Goal: Book appointment/travel/reservation

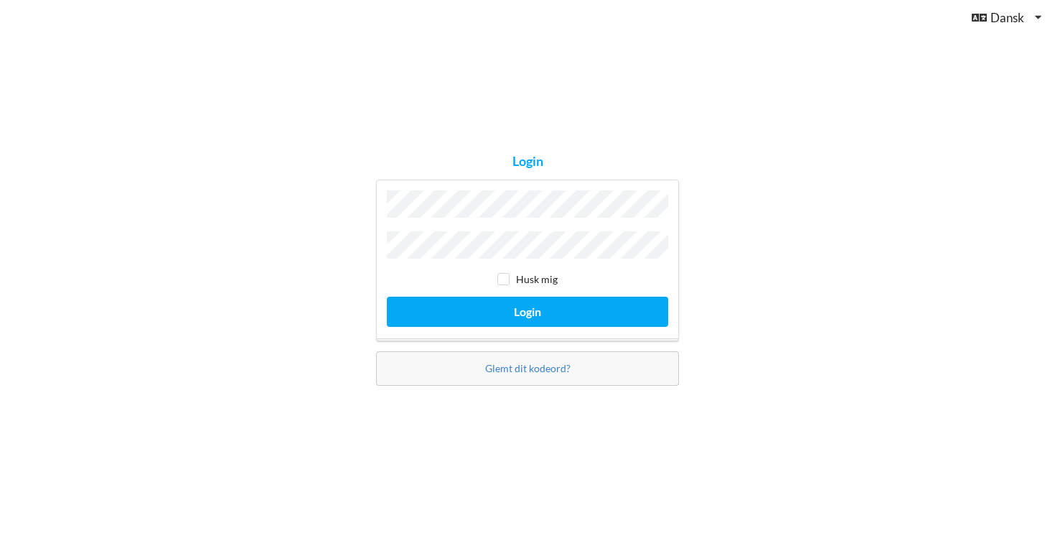
click at [528, 307] on button "Login" at bounding box center [527, 311] width 281 height 29
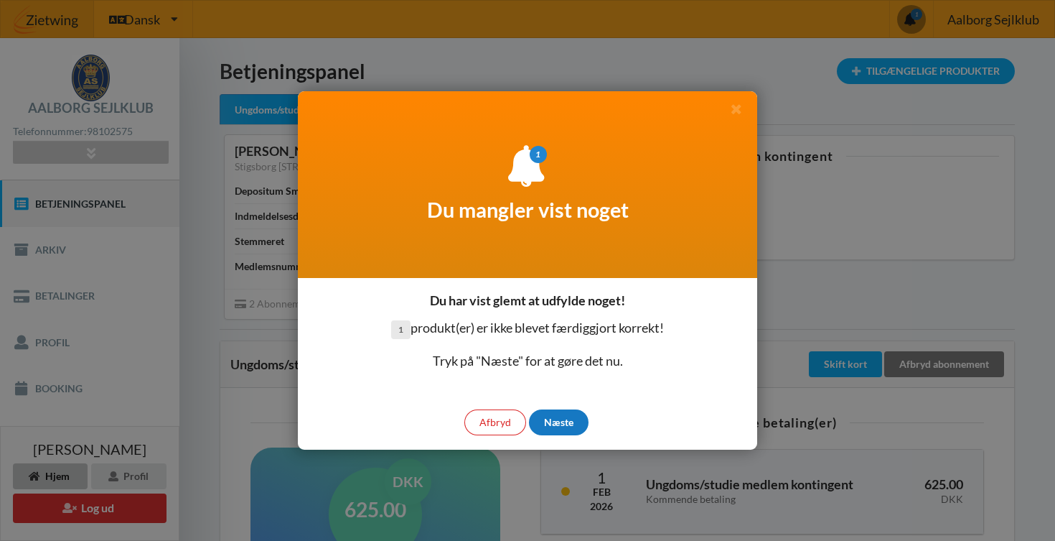
click at [546, 421] on div "Næste" at bounding box center [559, 422] width 60 height 26
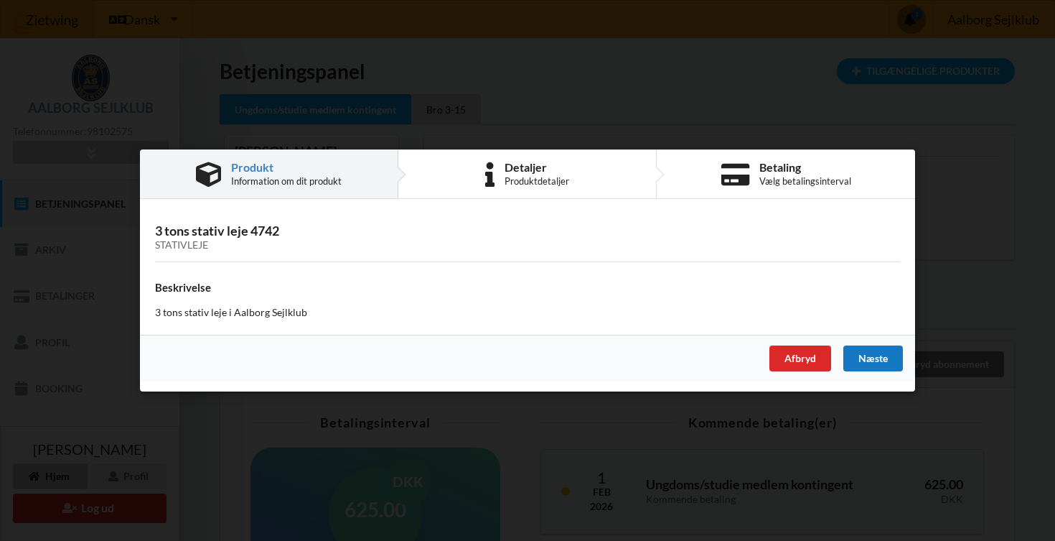
click at [866, 353] on div "Næste" at bounding box center [874, 358] width 60 height 26
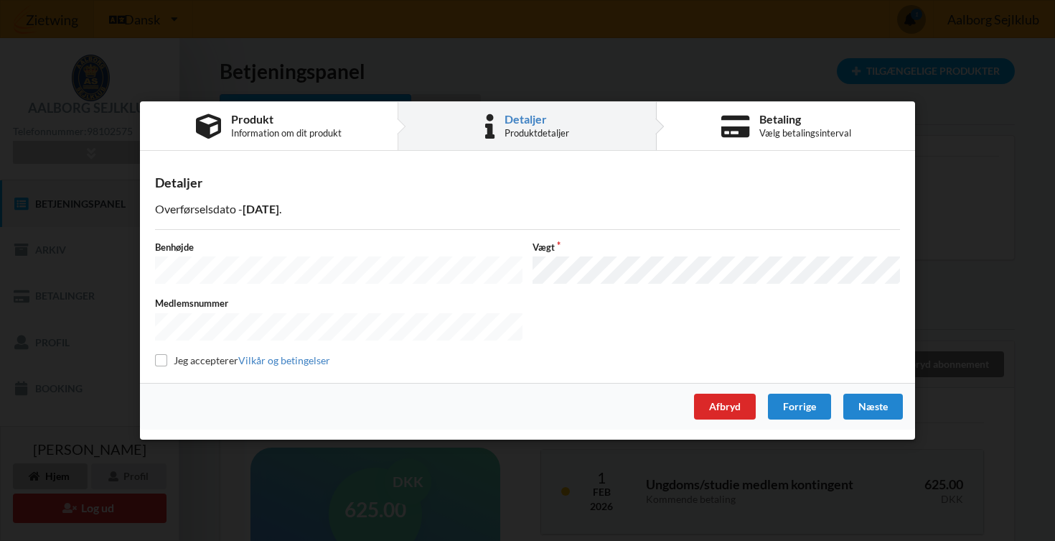
click at [215, 360] on label "Jeg accepterer Vilkår og betingelser" at bounding box center [242, 360] width 175 height 12
click at [164, 360] on input "checkbox" at bounding box center [161, 360] width 12 height 12
checkbox input "true"
click at [879, 407] on div "Næste" at bounding box center [874, 406] width 60 height 26
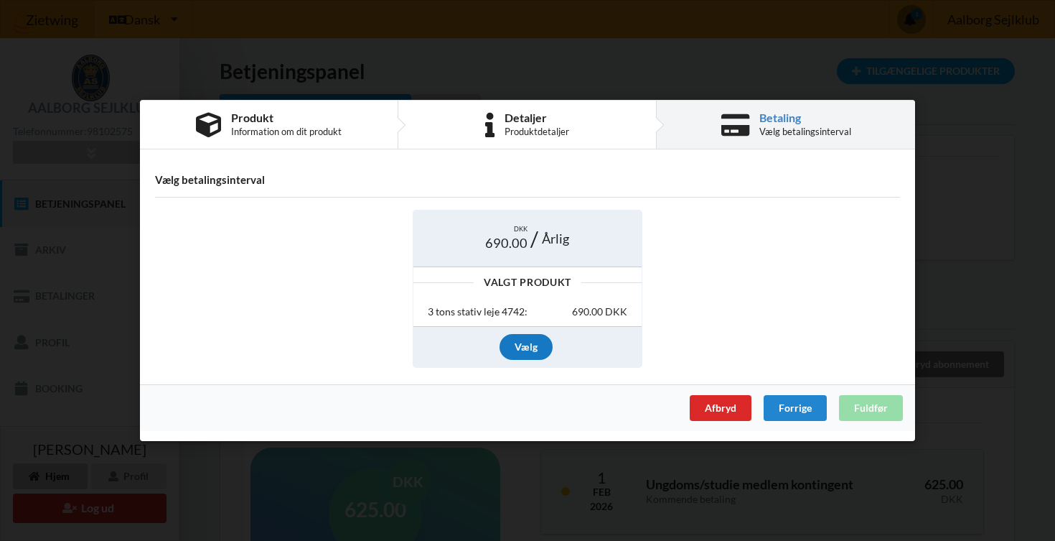
click at [523, 349] on div "Vælg" at bounding box center [526, 347] width 53 height 26
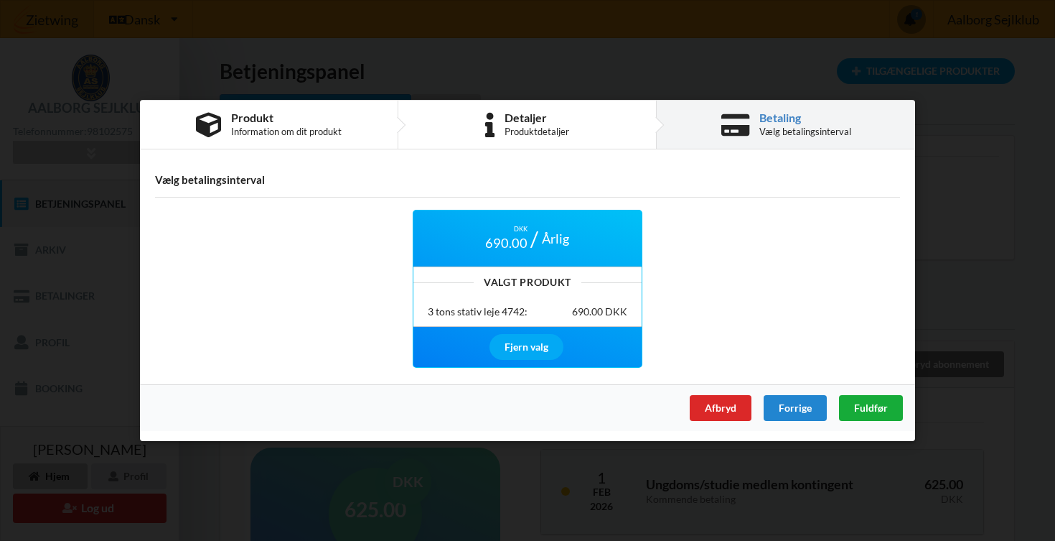
click at [870, 411] on span "Fuldfør" at bounding box center [871, 407] width 34 height 12
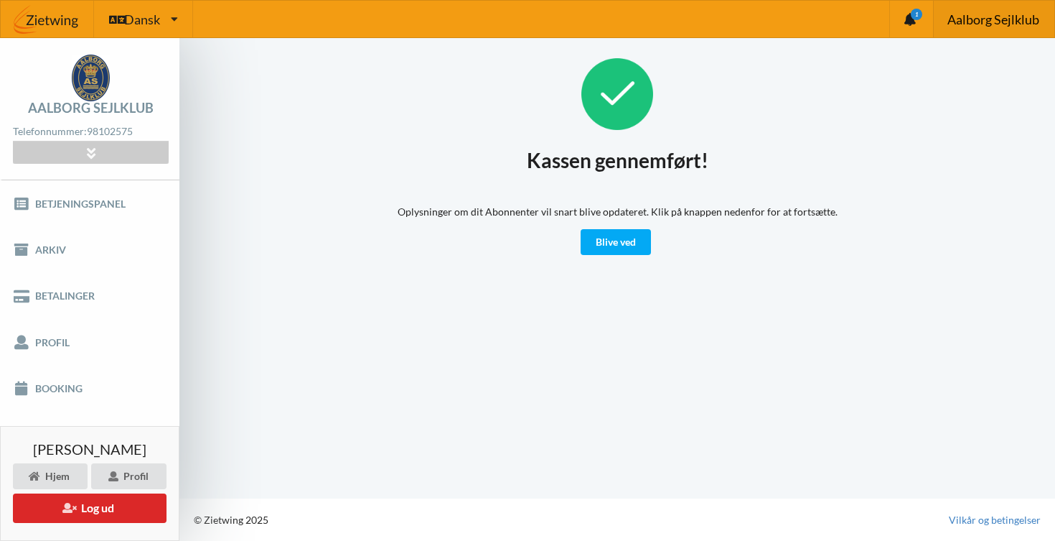
click at [1021, 22] on span "Aalborg Sejlklub" at bounding box center [994, 19] width 92 height 13
click at [633, 251] on link "Blive ved" at bounding box center [616, 242] width 70 height 26
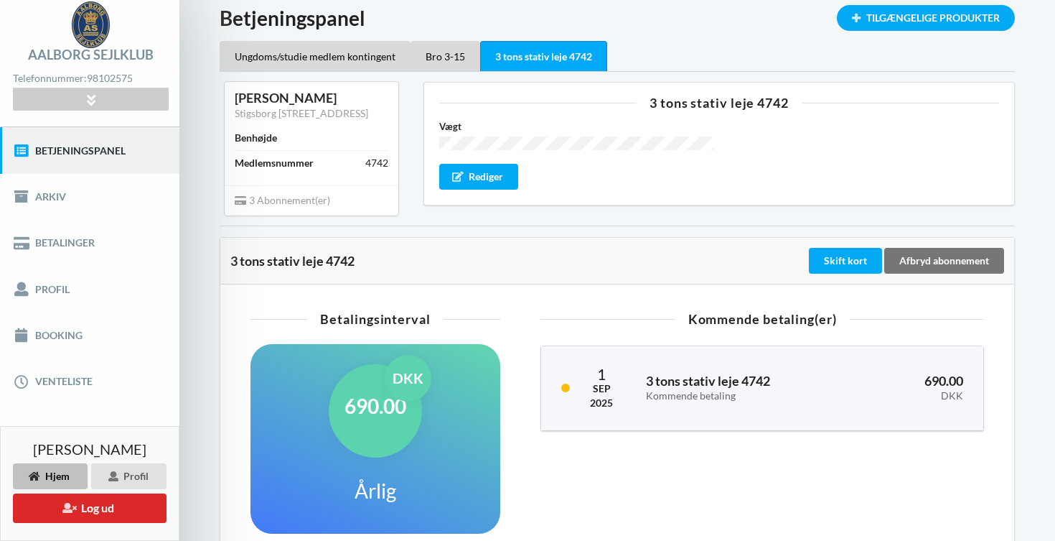
scroll to position [56, 0]
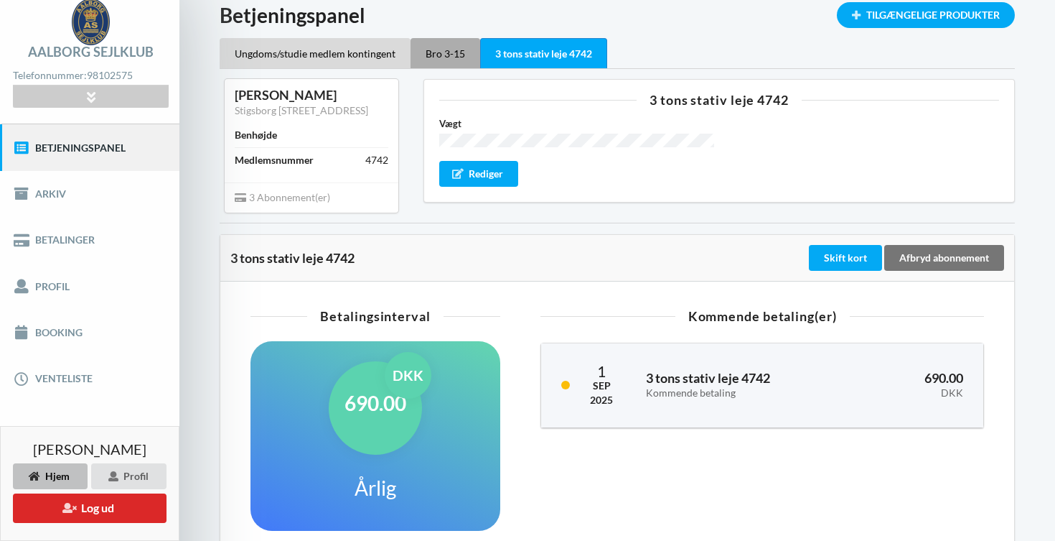
click at [442, 63] on div "Bro 3-15" at bounding box center [446, 53] width 70 height 30
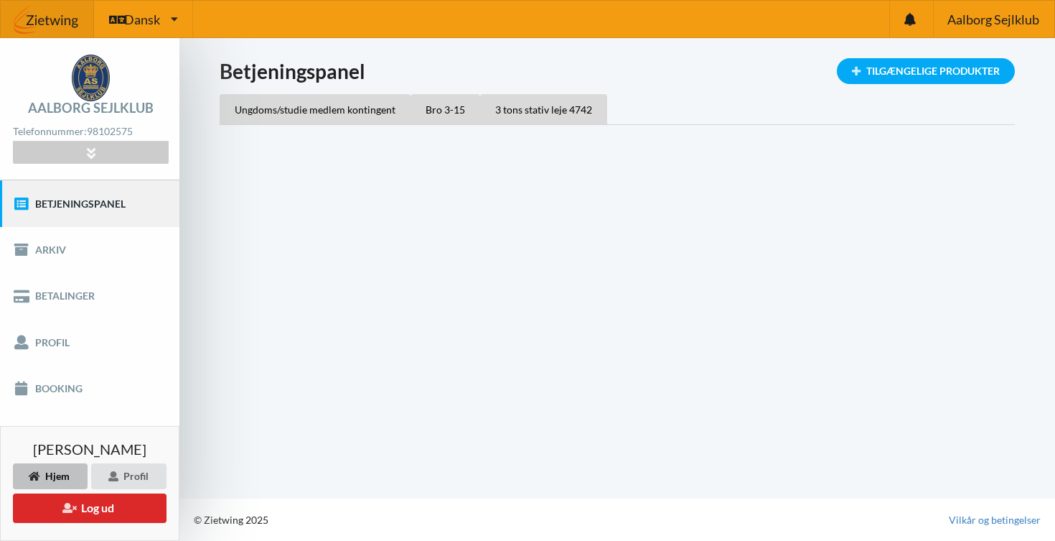
scroll to position [0, 0]
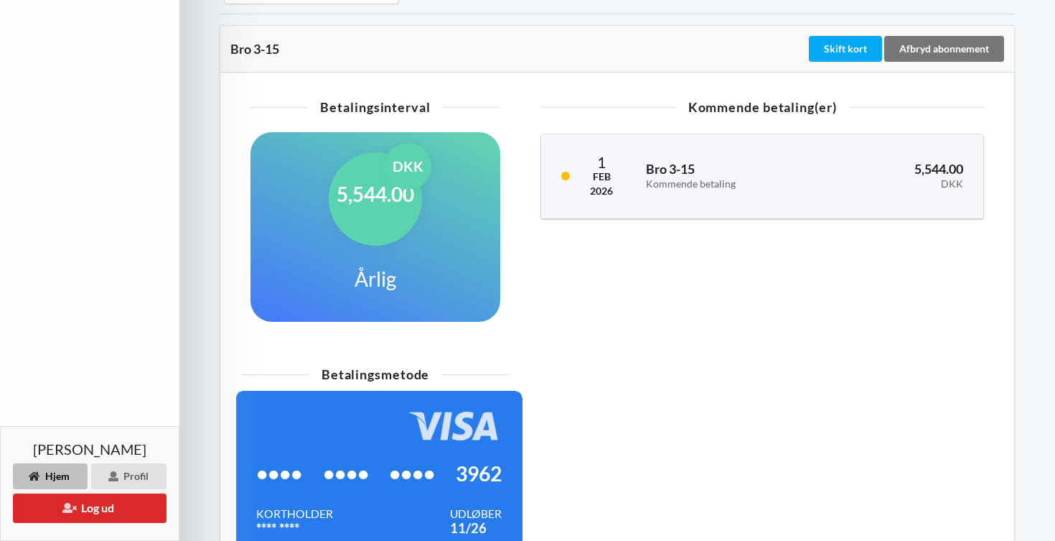
scroll to position [565, 0]
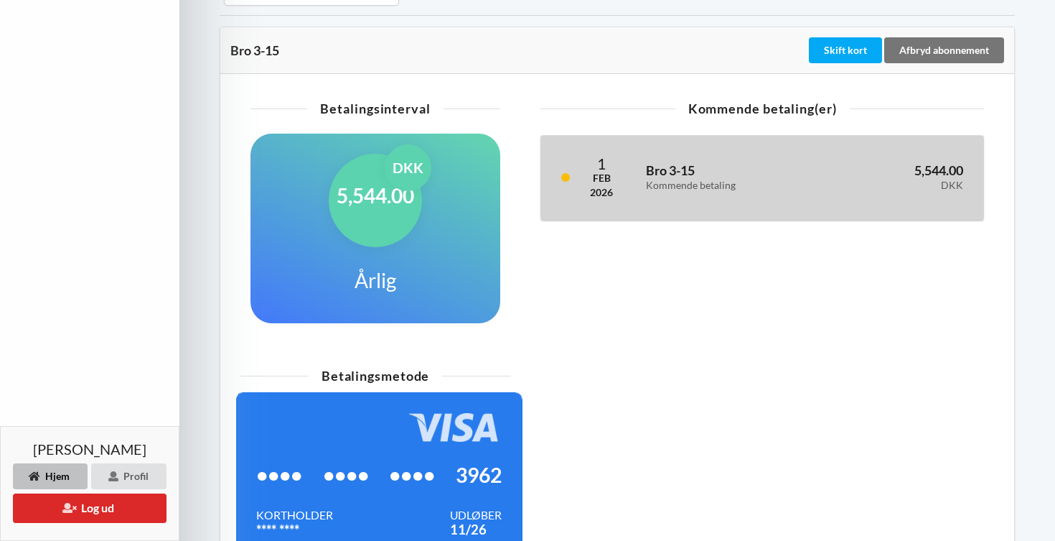
click at [650, 176] on h3 "Bro 3-15 Kommende betaling" at bounding box center [730, 176] width 169 height 29
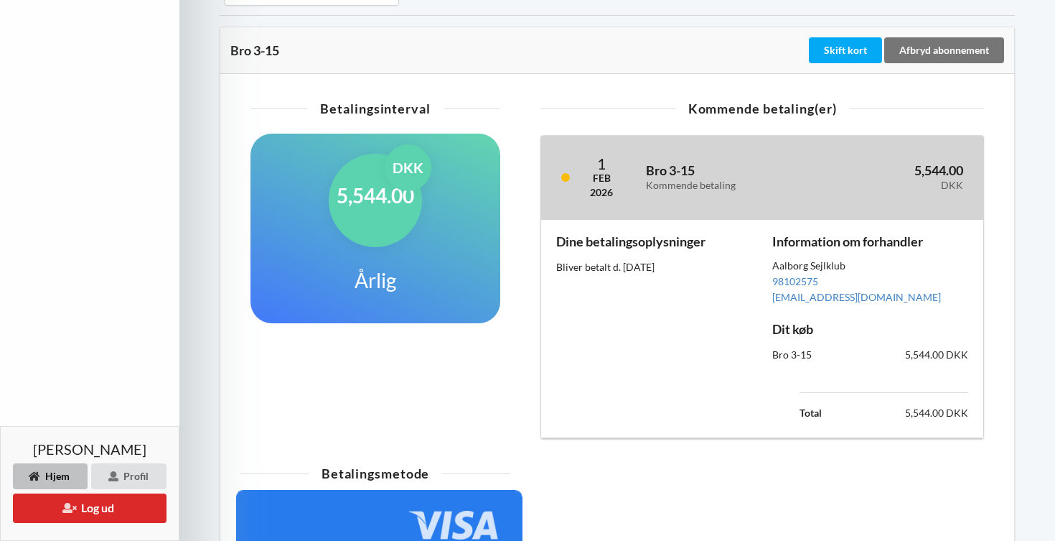
click at [644, 209] on div "[DATE] Bro 3-15 Kommende betaling 5,544.00 DKK" at bounding box center [762, 178] width 442 height 84
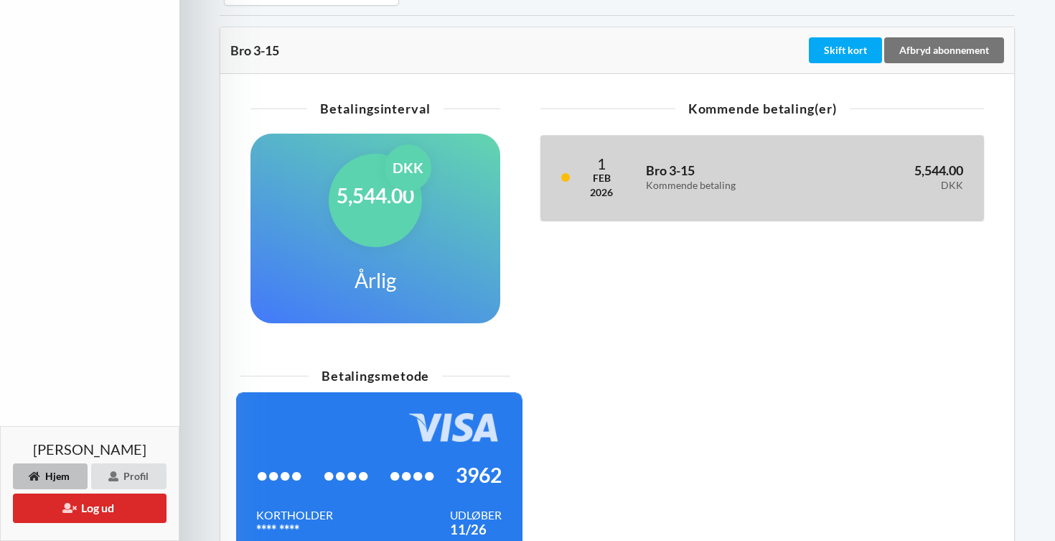
click at [610, 197] on div "2026" at bounding box center [601, 192] width 23 height 14
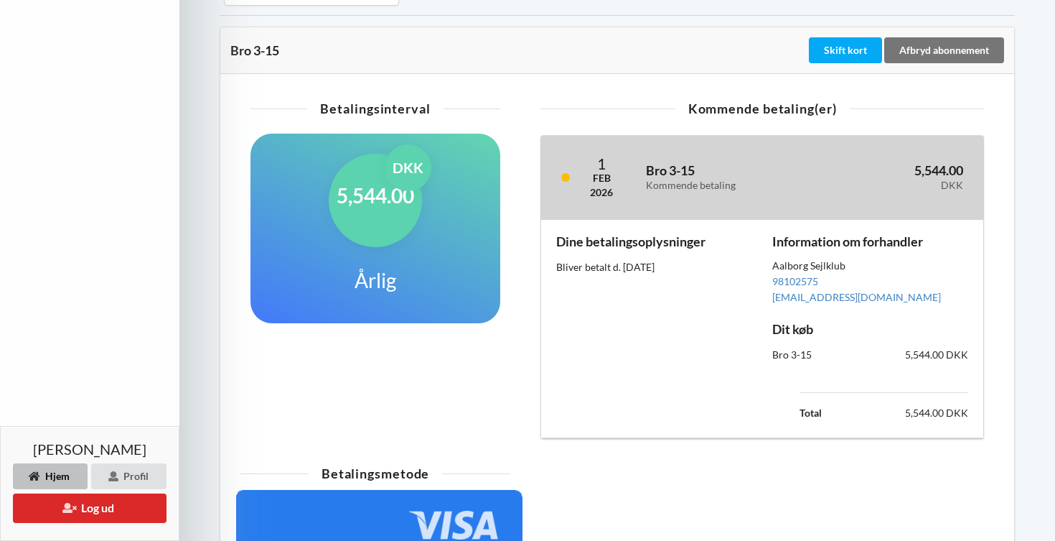
click at [610, 197] on div "2026" at bounding box center [601, 192] width 23 height 14
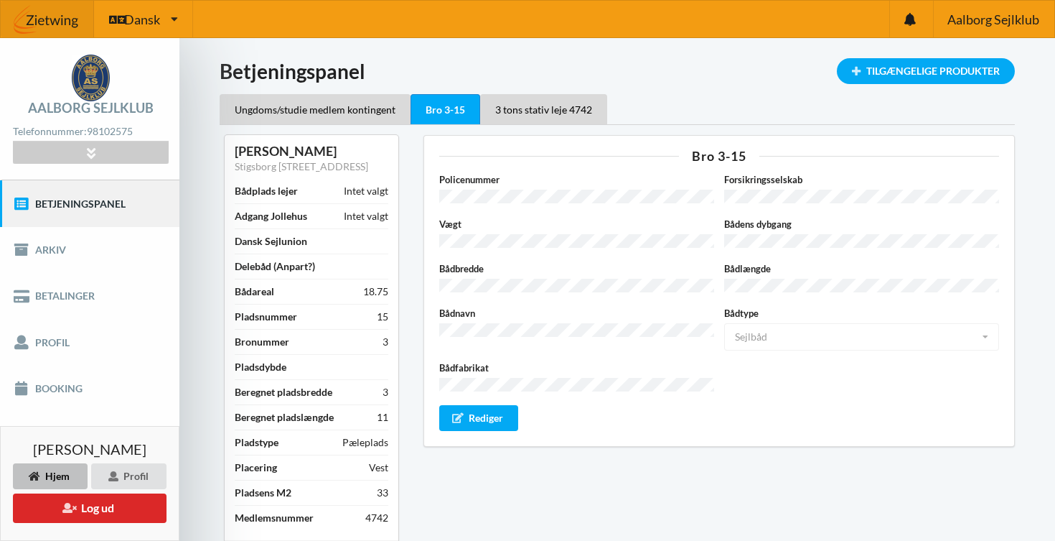
scroll to position [0, 0]
click at [526, 110] on div "3 tons stativ leje 4742" at bounding box center [543, 109] width 127 height 30
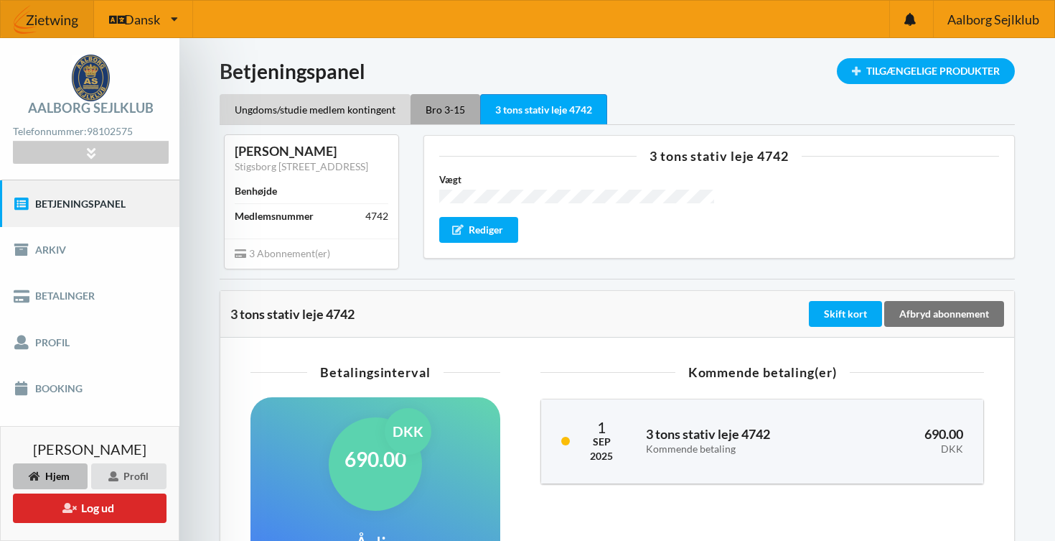
click at [459, 119] on div "Bro 3-15" at bounding box center [446, 109] width 70 height 30
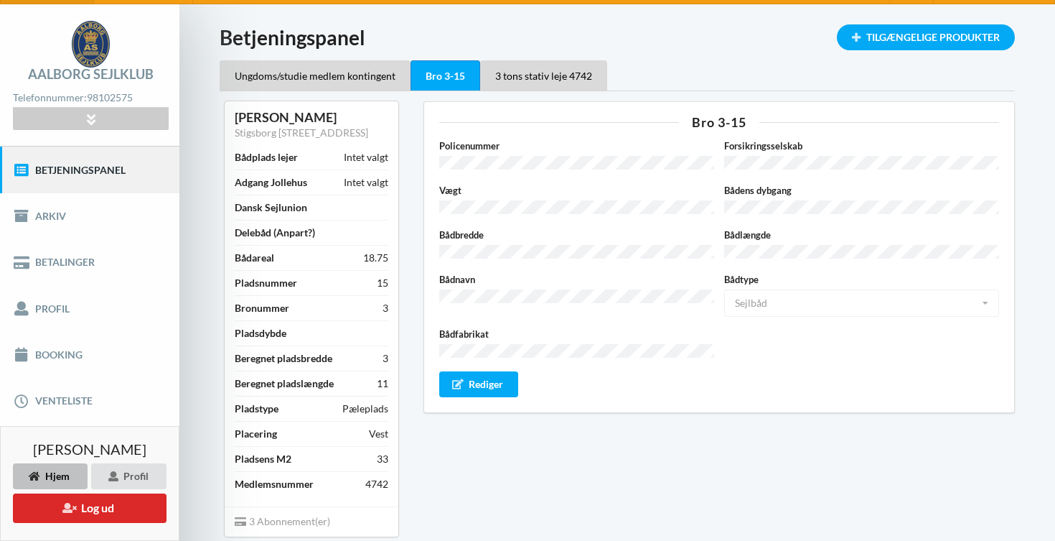
scroll to position [17, 0]
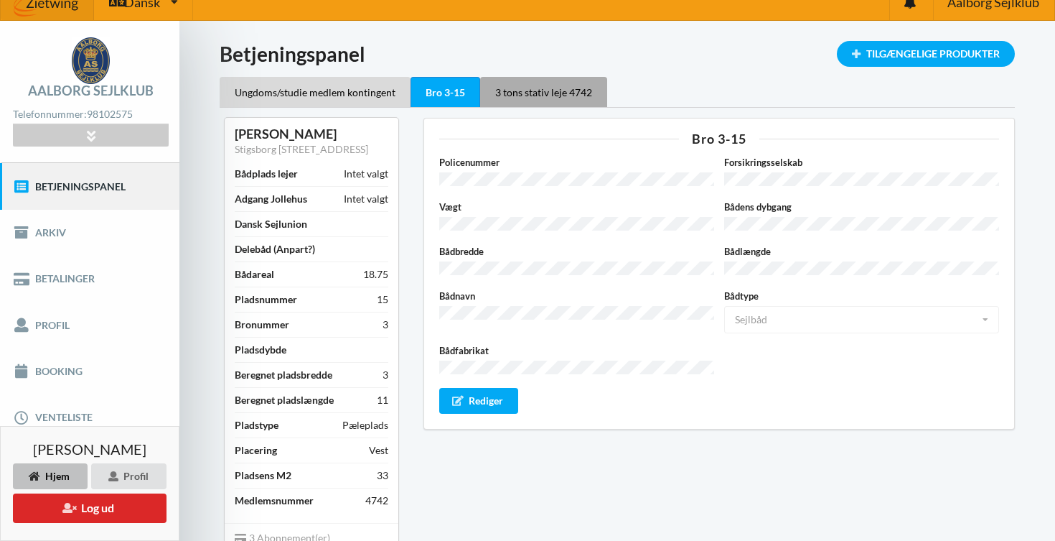
click at [563, 92] on div "3 tons stativ leje 4742" at bounding box center [543, 92] width 127 height 30
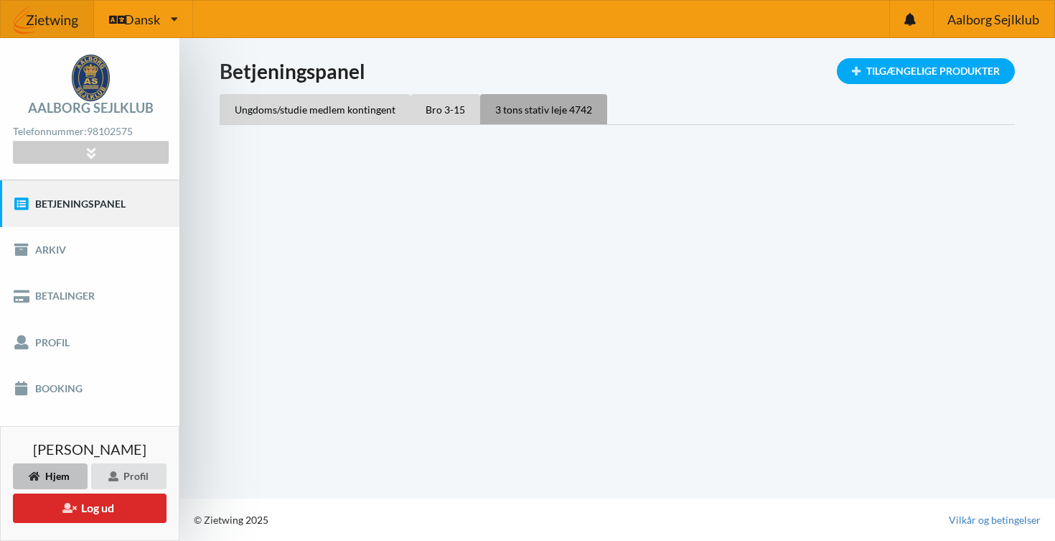
scroll to position [0, 0]
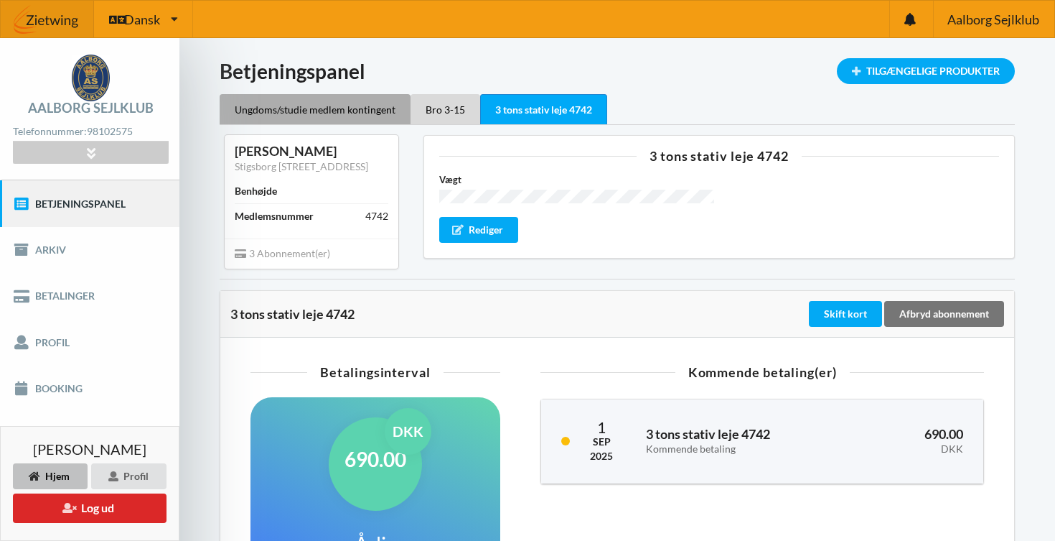
click at [330, 107] on div "Ungdoms/studie medlem kontingent" at bounding box center [315, 109] width 191 height 30
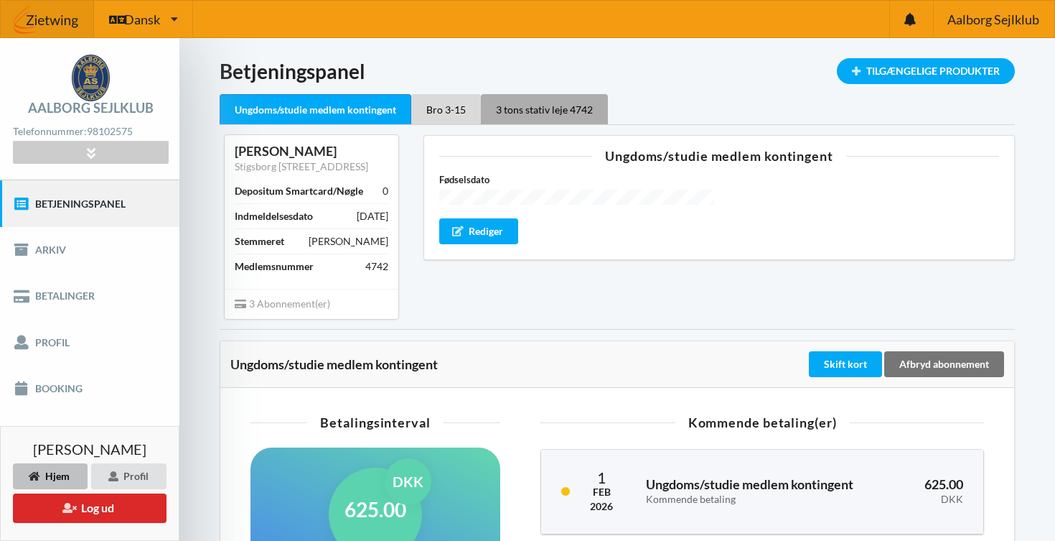
click at [528, 123] on div "3 tons stativ leje 4742" at bounding box center [544, 109] width 127 height 30
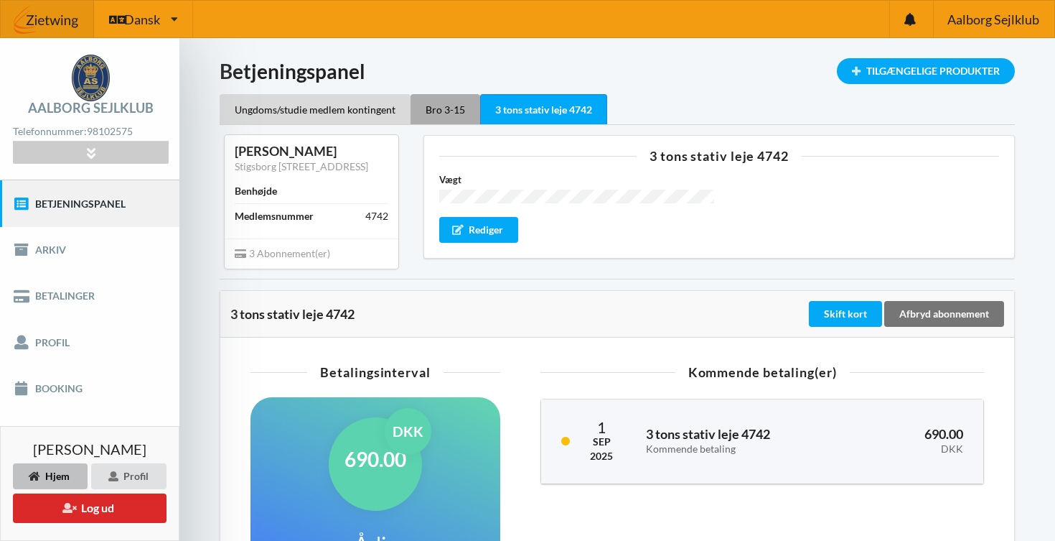
click at [429, 94] on div "Bro 3-15" at bounding box center [446, 109] width 70 height 30
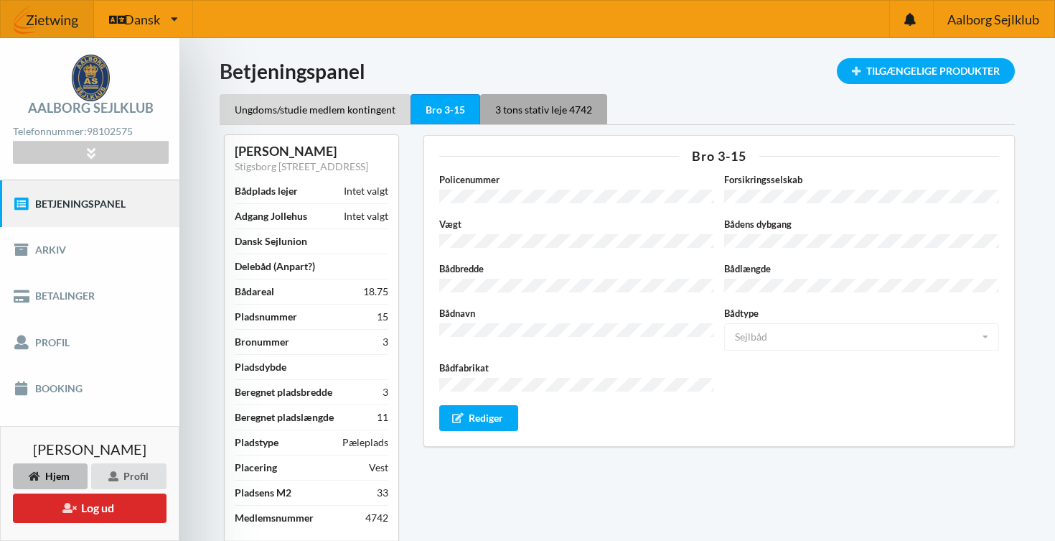
click at [541, 107] on div "3 tons stativ leje 4742" at bounding box center [543, 109] width 127 height 30
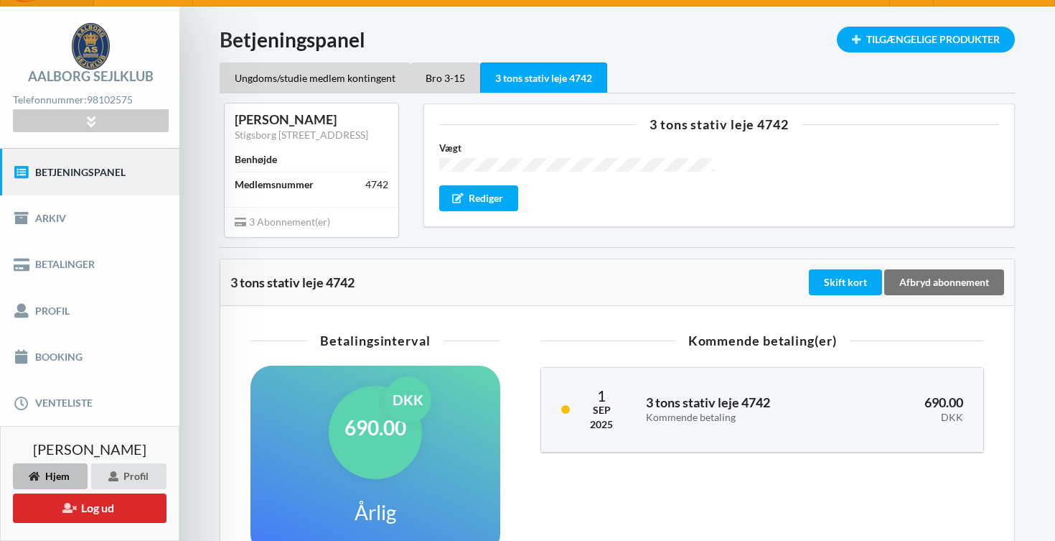
scroll to position [30, 0]
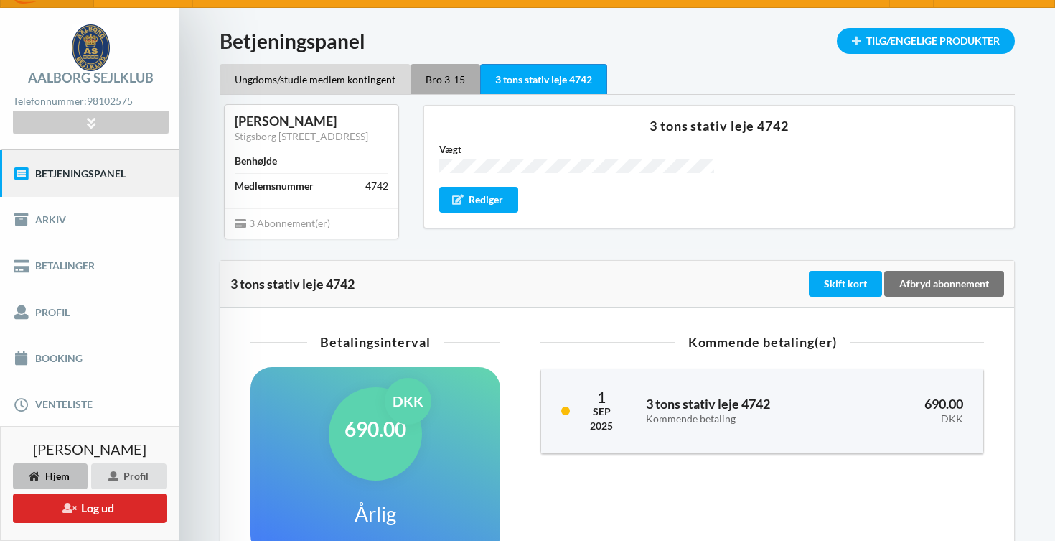
click at [468, 84] on div "Bro 3-15" at bounding box center [446, 79] width 70 height 30
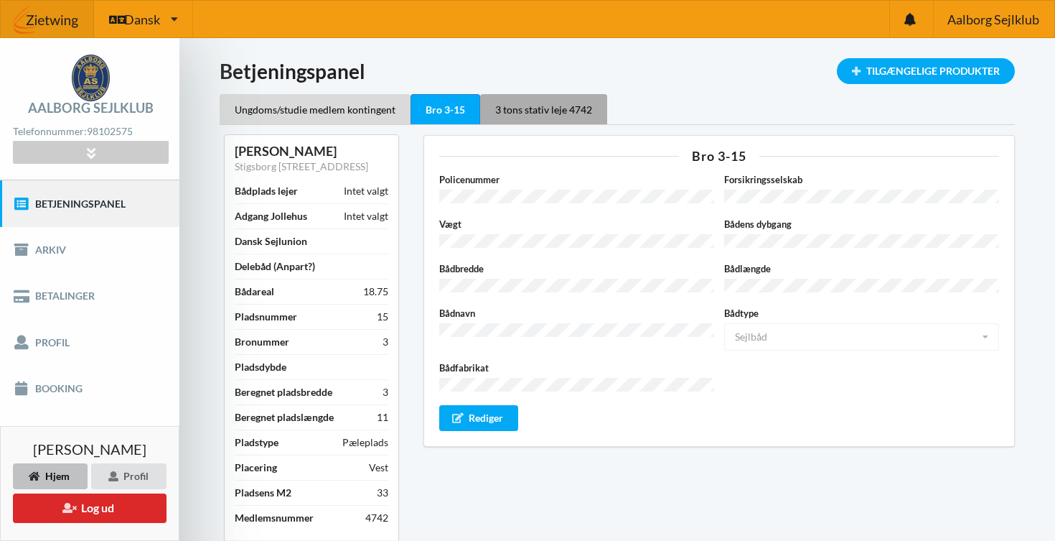
click at [526, 102] on div "3 tons stativ leje 4742" at bounding box center [543, 109] width 127 height 30
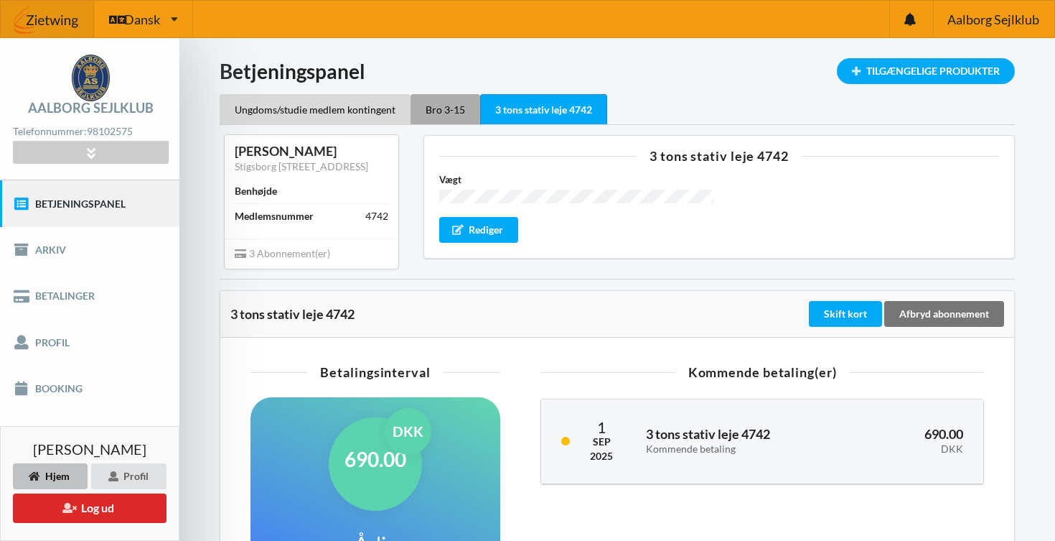
click at [434, 112] on div "Bro 3-15" at bounding box center [446, 109] width 70 height 30
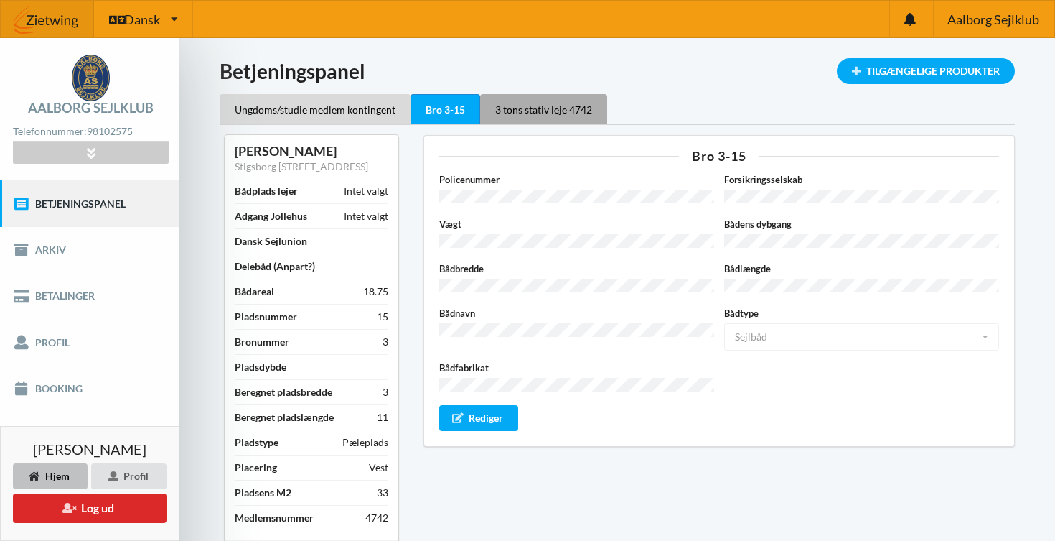
click at [528, 102] on div "3 tons stativ leje 4742" at bounding box center [543, 109] width 127 height 30
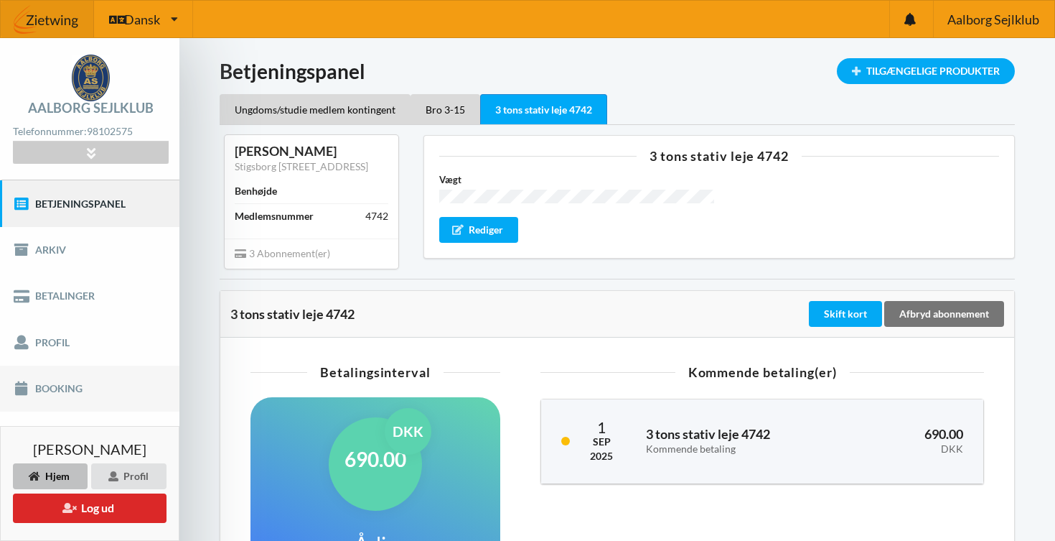
click at [84, 406] on link "Booking" at bounding box center [90, 388] width 180 height 46
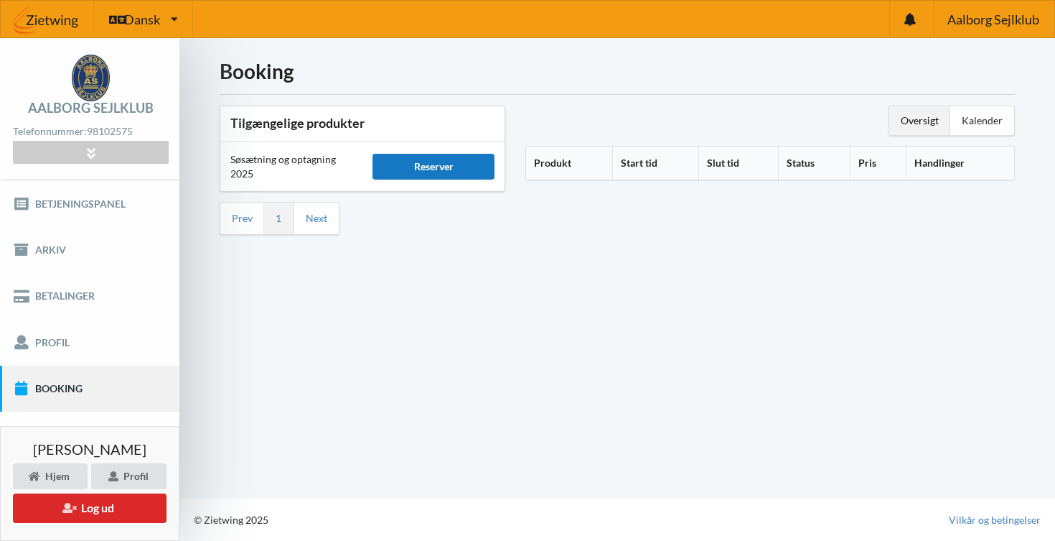
click at [432, 177] on div "Reserver" at bounding box center [434, 167] width 122 height 26
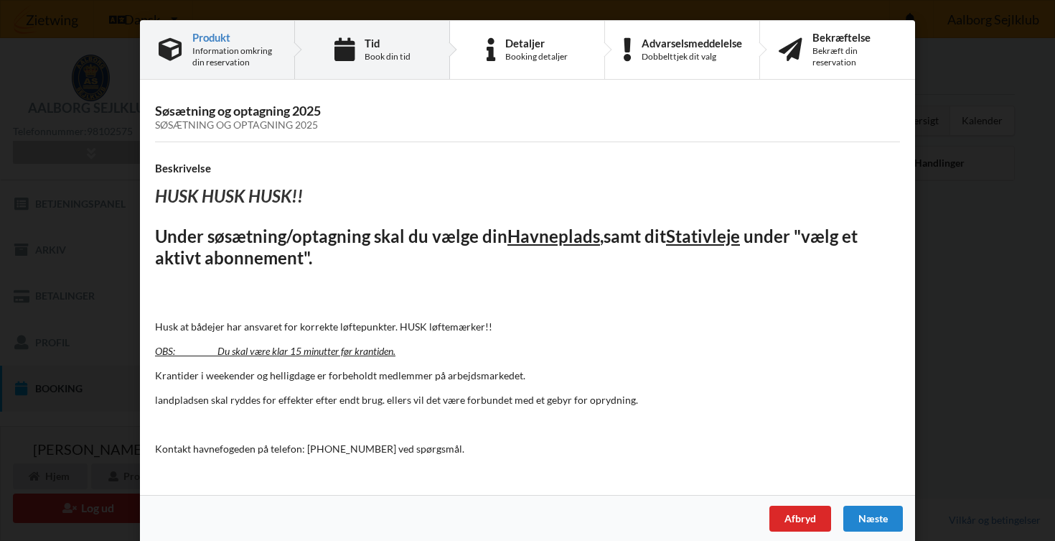
click at [411, 50] on div "Tid Book din tid" at bounding box center [372, 50] width 155 height 58
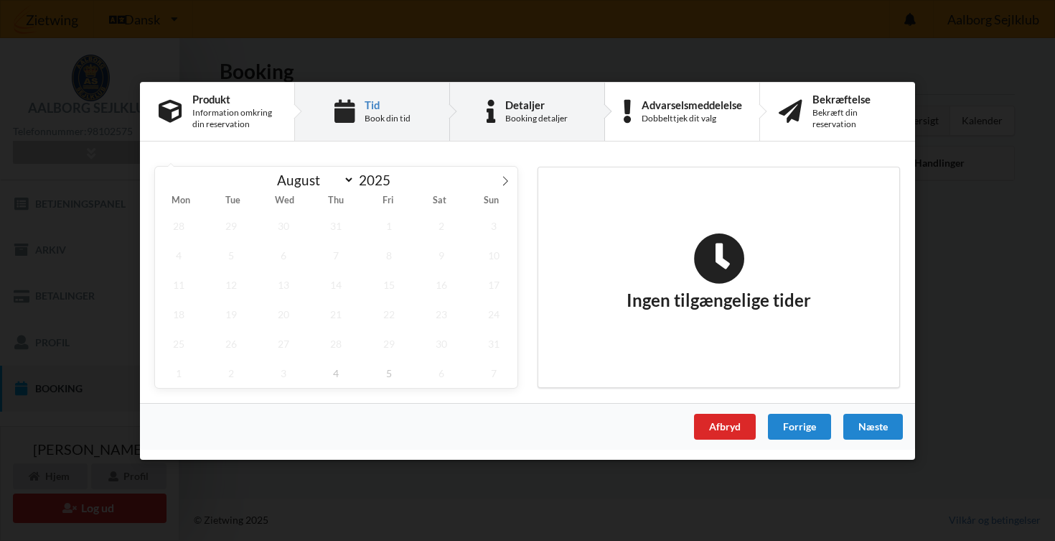
click at [550, 113] on div "Booking detaljer" at bounding box center [536, 118] width 62 height 11
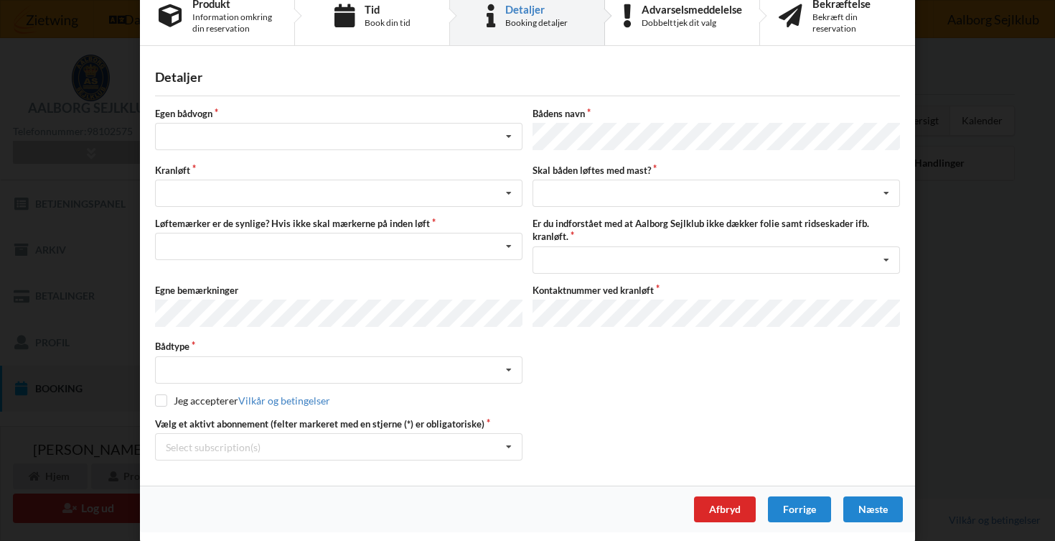
scroll to position [33, 0]
click at [498, 254] on icon at bounding box center [509, 247] width 22 height 27
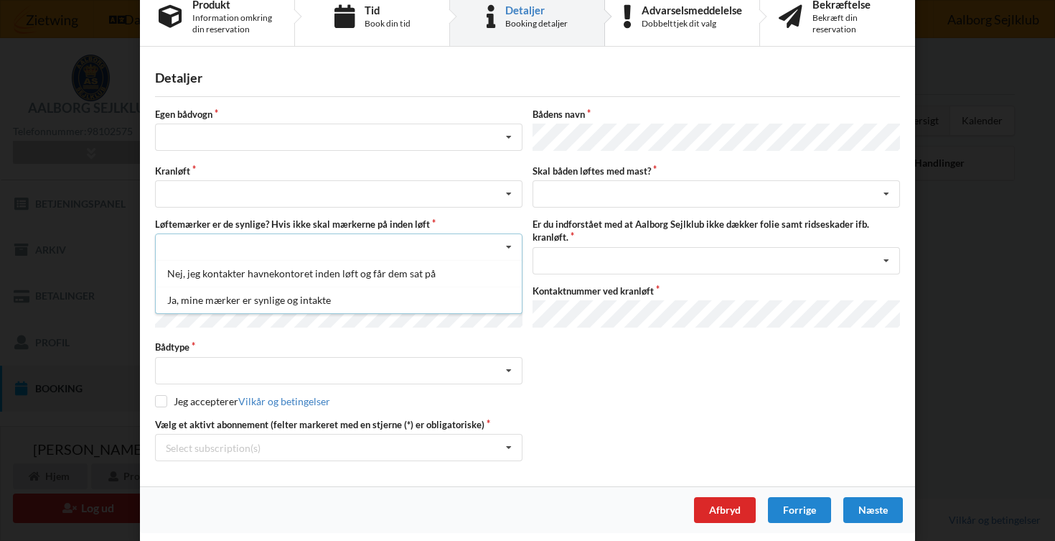
click at [498, 254] on icon at bounding box center [509, 247] width 22 height 27
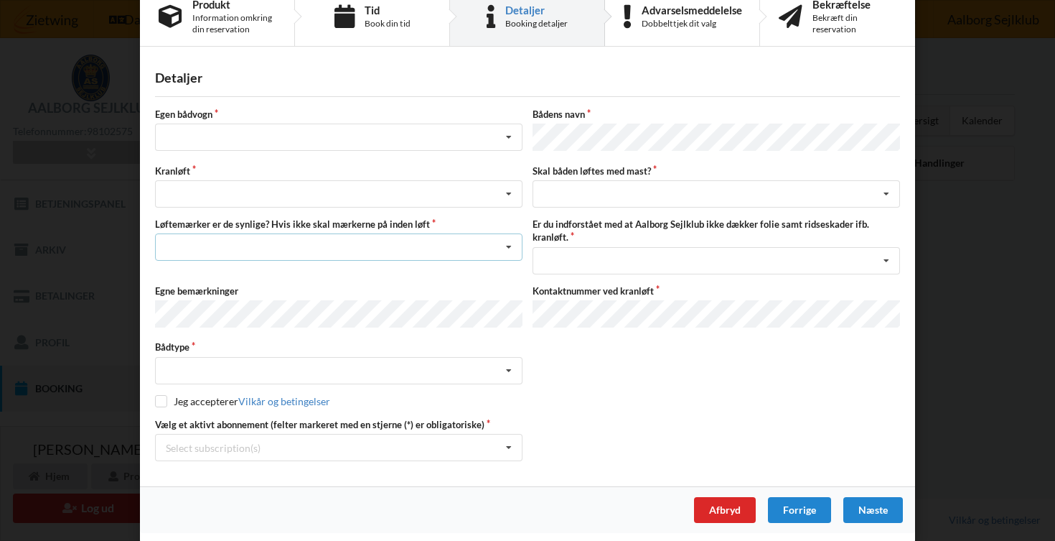
click at [498, 254] on icon at bounding box center [509, 247] width 22 height 27
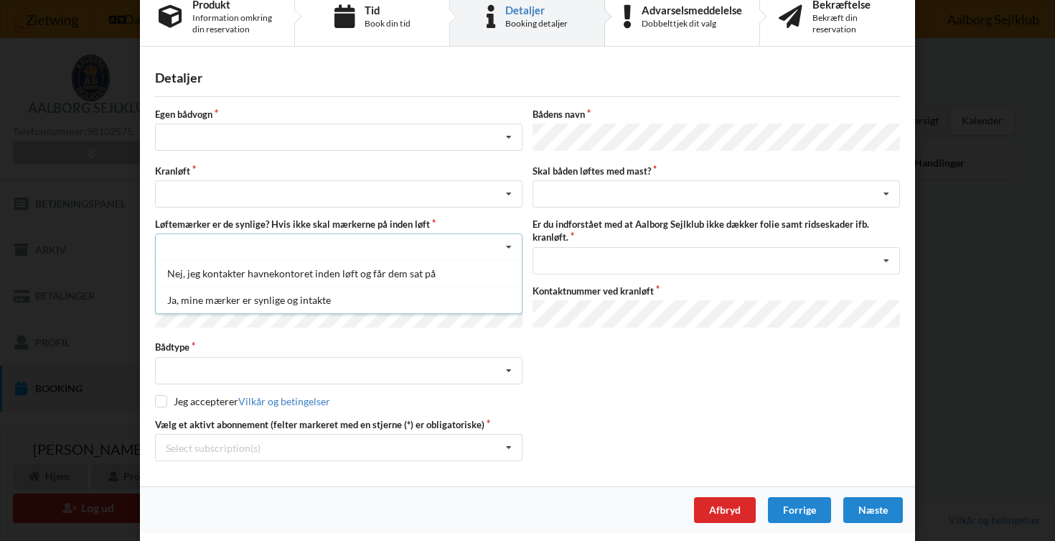
click at [498, 253] on icon at bounding box center [509, 247] width 22 height 27
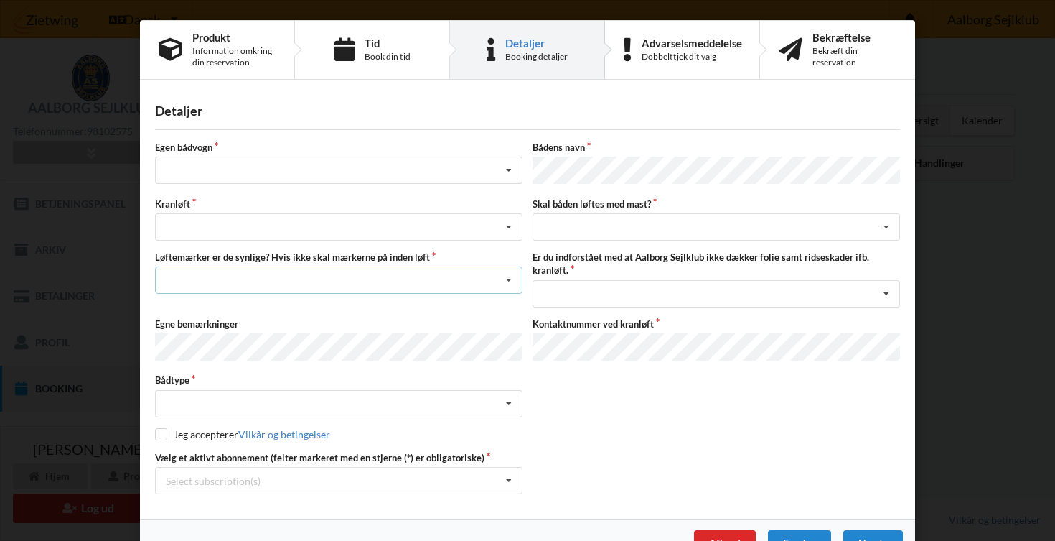
scroll to position [0, 0]
click at [653, 56] on div "Dobbelttjek dit valg" at bounding box center [692, 56] width 101 height 11
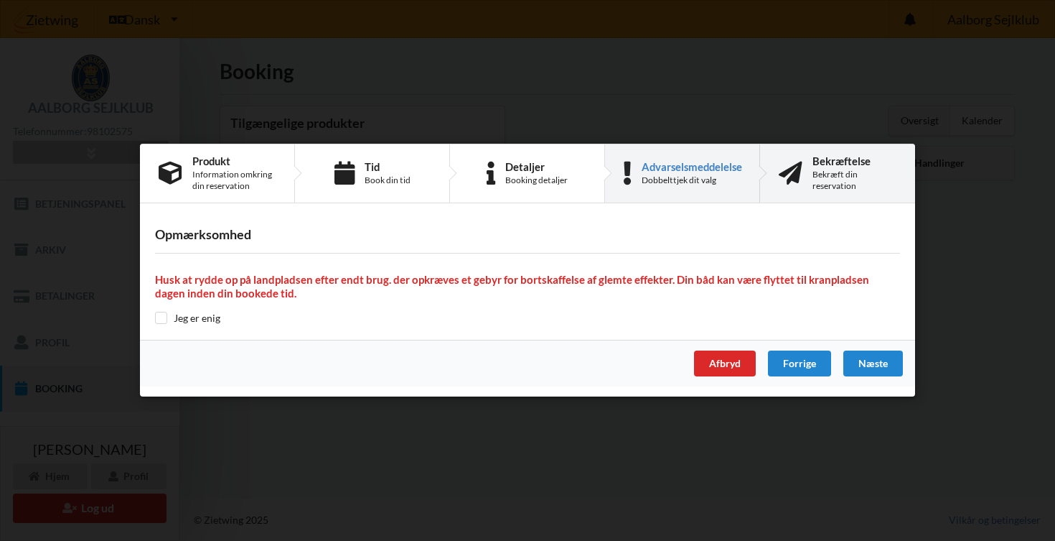
click at [834, 179] on div "Bekræft din reservation" at bounding box center [855, 180] width 84 height 23
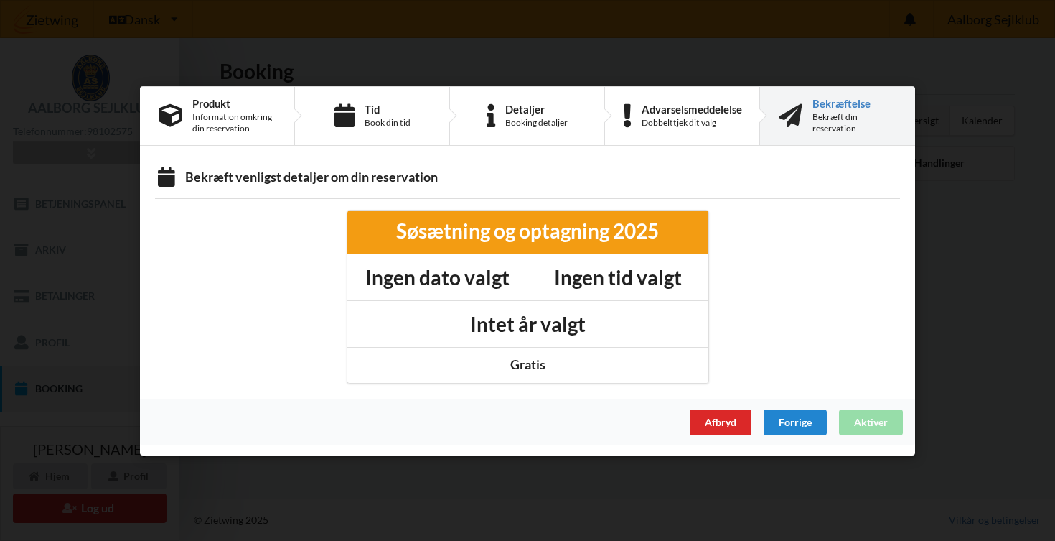
click at [440, 289] on h1 "Ingen dato valgt" at bounding box center [437, 277] width 144 height 26
click at [444, 274] on h1 "Ingen dato valgt" at bounding box center [437, 277] width 144 height 26
click at [520, 363] on div "Gratis" at bounding box center [528, 363] width 341 height 17
click at [627, 134] on div "Advarselsmeddelelse Dobbelttjek dit valg" at bounding box center [682, 116] width 155 height 58
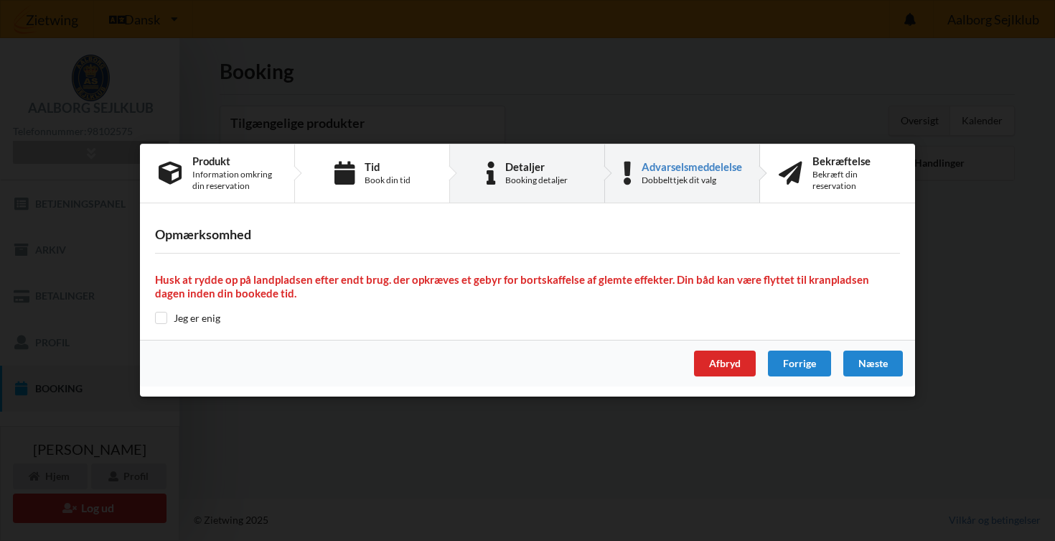
click at [503, 171] on div "Detaljer Booking detaljer" at bounding box center [527, 173] width 155 height 58
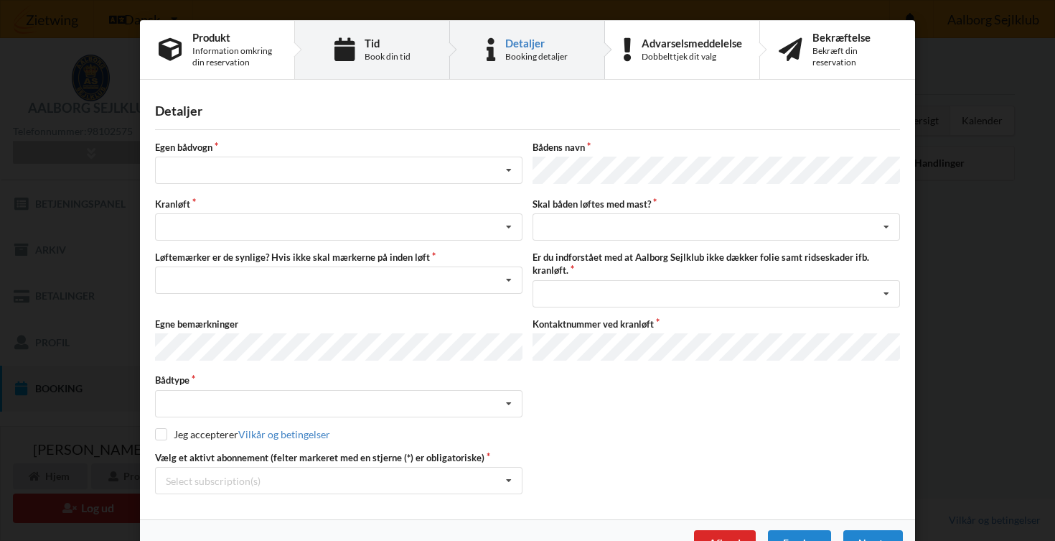
click at [432, 60] on div "Tid Book din tid" at bounding box center [372, 50] width 155 height 58
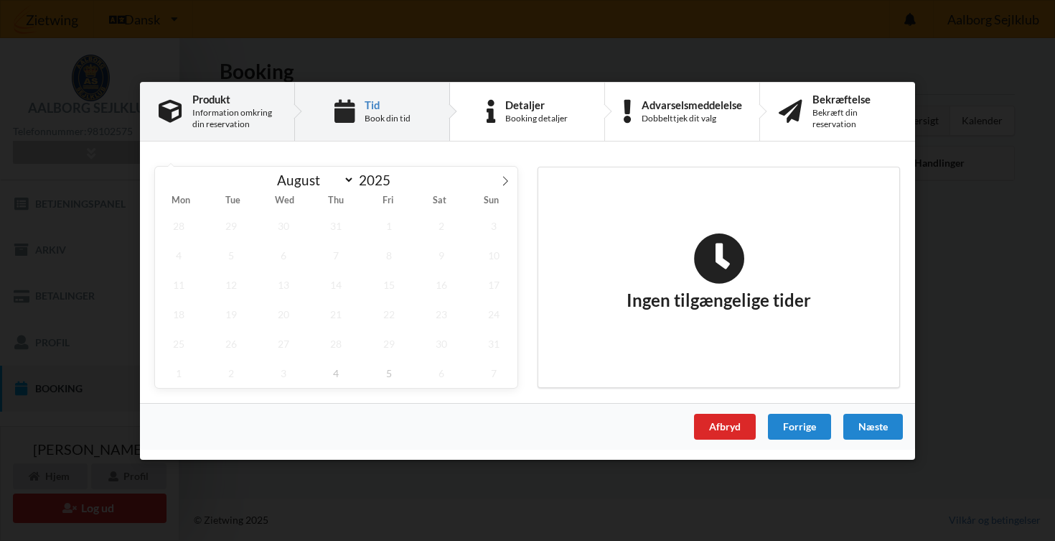
click at [263, 118] on div "Information omkring din reservation" at bounding box center [233, 118] width 83 height 23
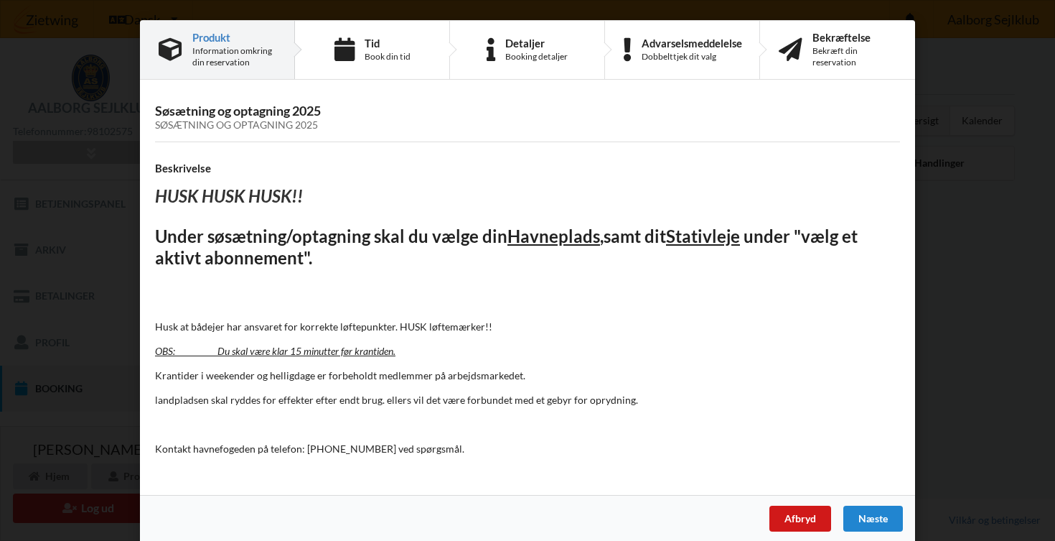
click at [804, 517] on div "Afbryd" at bounding box center [801, 518] width 62 height 26
